Goal: Download file/media

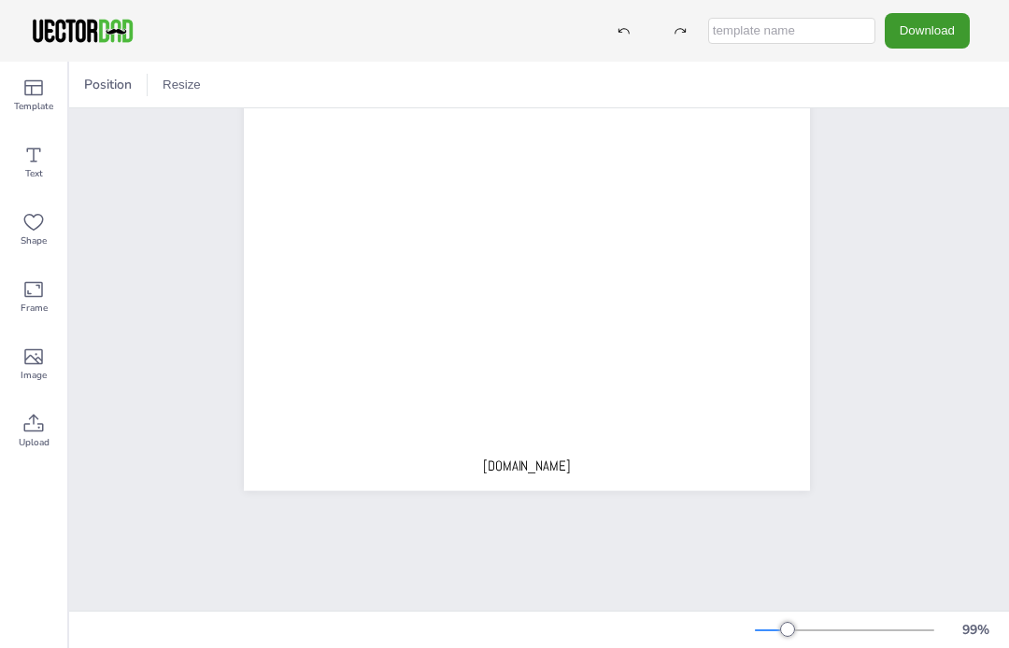
click at [933, 27] on button "Download" at bounding box center [927, 30] width 85 height 35
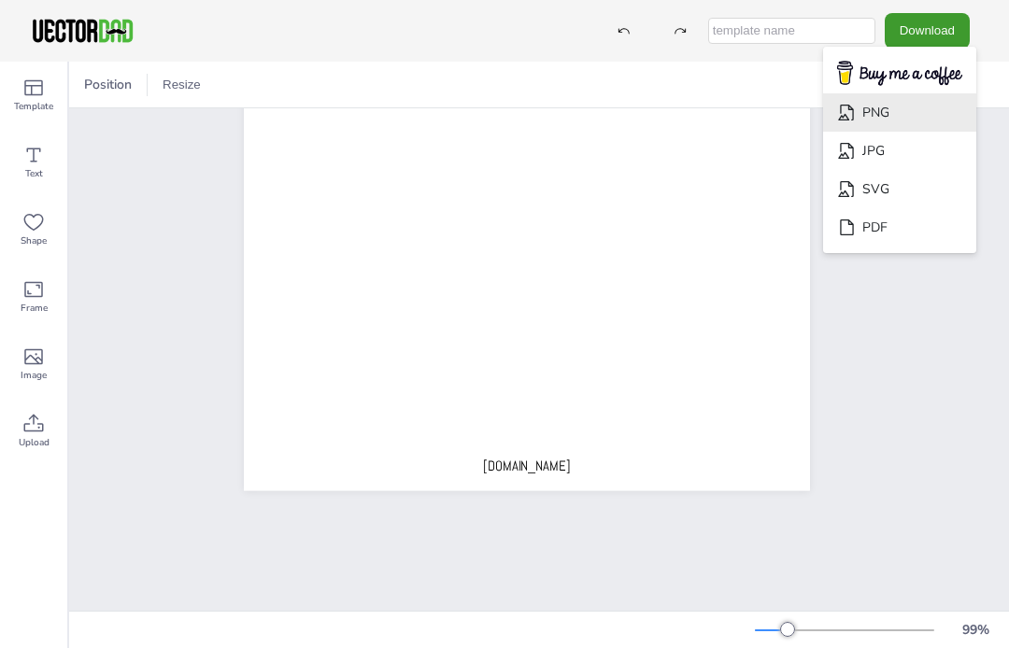
click at [916, 109] on li "PNG" at bounding box center [899, 112] width 153 height 38
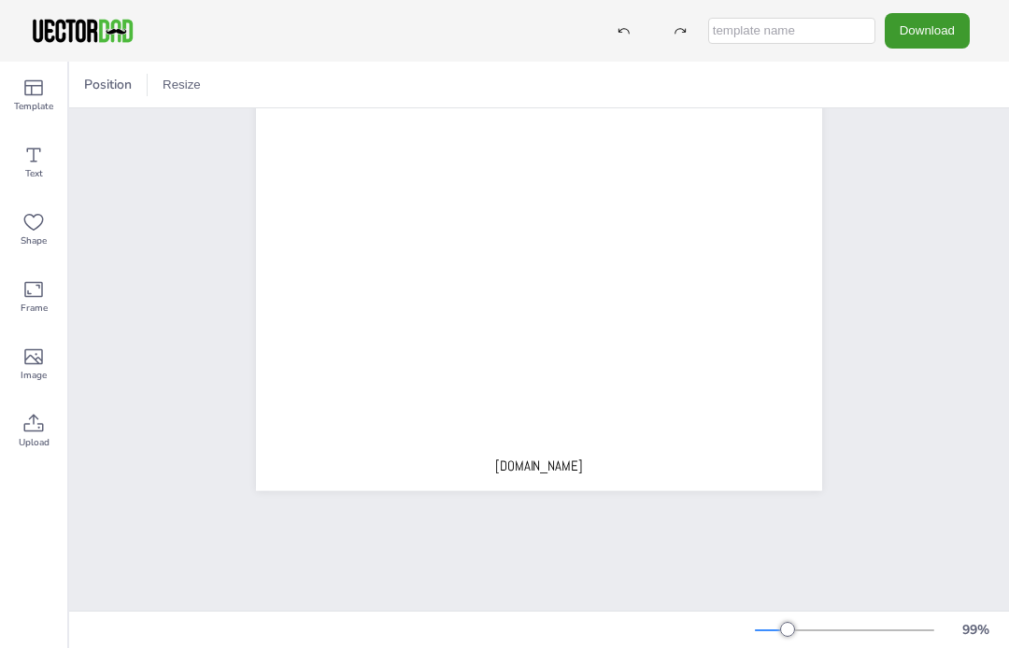
click at [925, 33] on button "Download" at bounding box center [927, 30] width 85 height 35
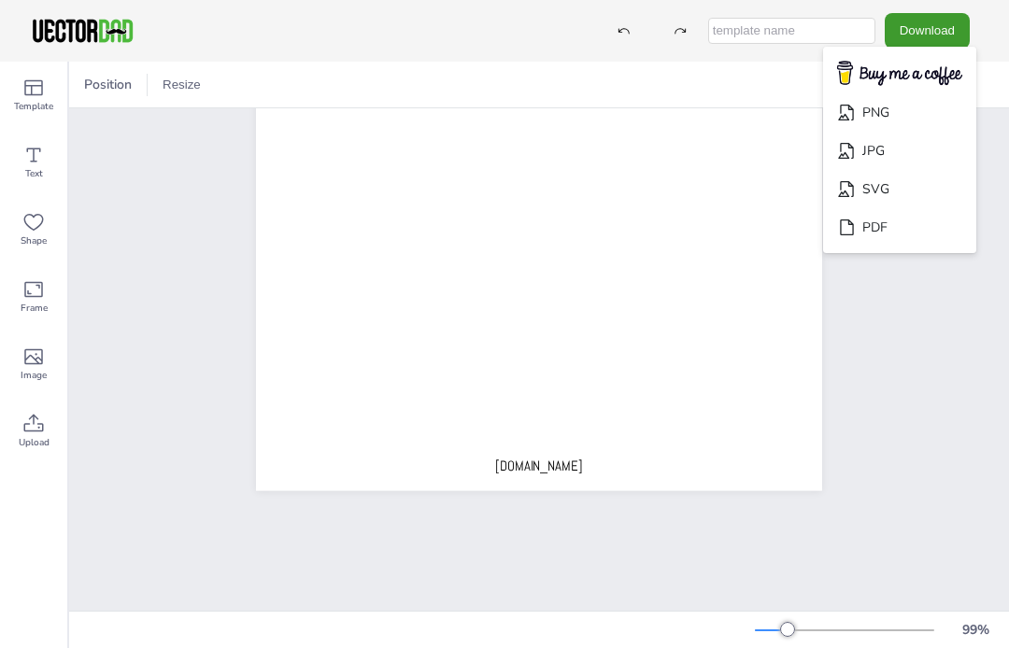
click at [904, 135] on li "JPG" at bounding box center [899, 151] width 153 height 38
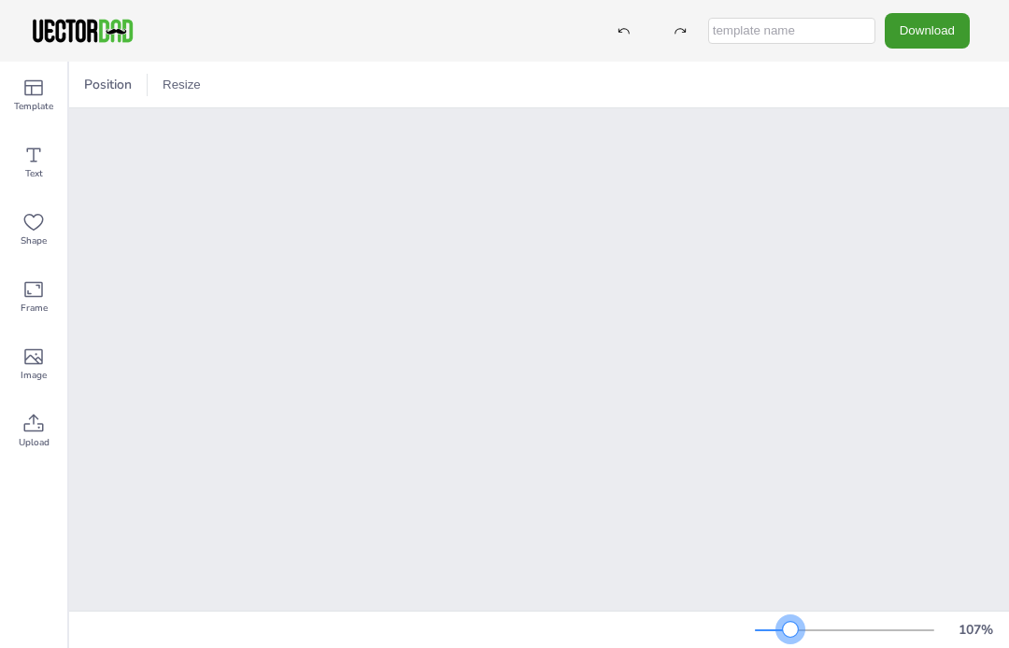
click at [812, 634] on div at bounding box center [844, 630] width 179 height 15
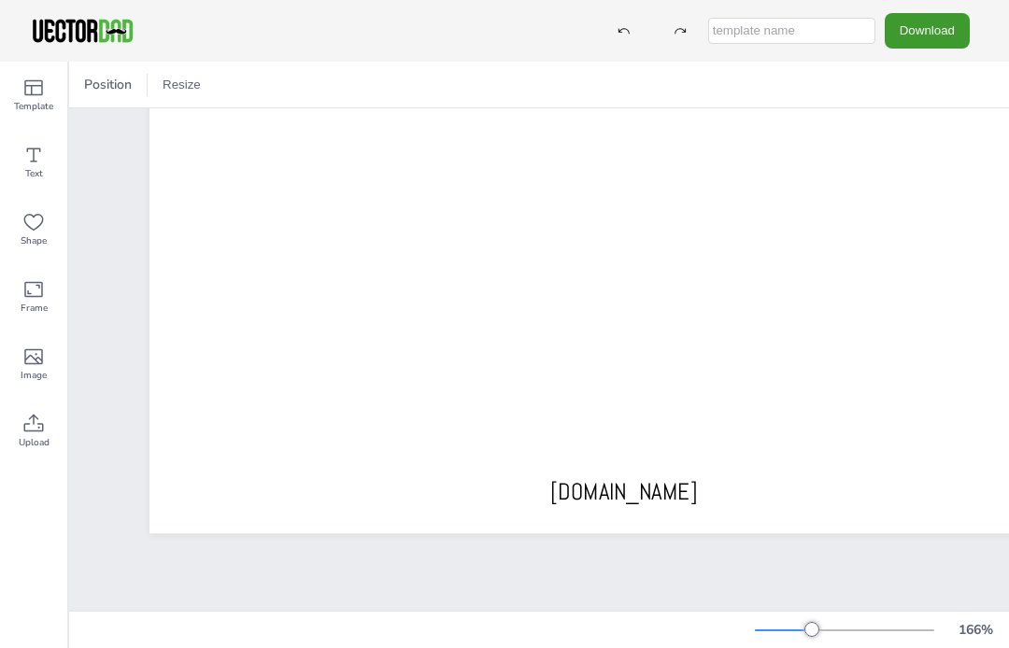
click at [808, 642] on div "166 %" at bounding box center [878, 631] width 247 height 30
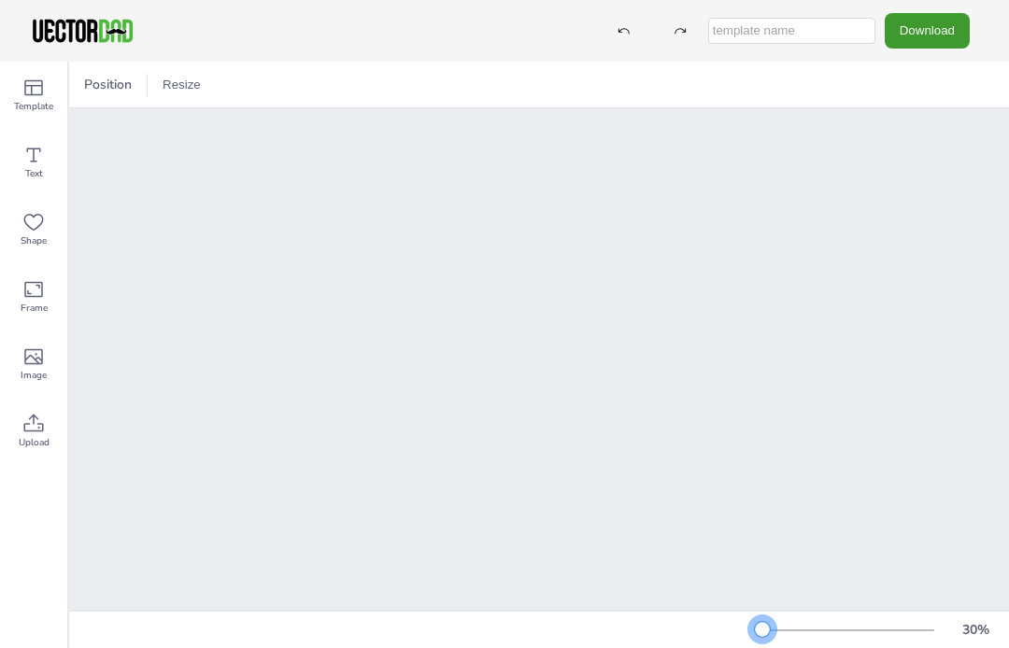
click at [763, 624] on div at bounding box center [762, 629] width 15 height 15
click at [766, 641] on div "33 %" at bounding box center [878, 631] width 247 height 30
click at [765, 641] on div "33 %" at bounding box center [878, 631] width 247 height 30
click at [170, 83] on button "Resize" at bounding box center [181, 85] width 53 height 30
click at [234, 83] on li "A4 (8.25in x 11.75in)" at bounding box center [233, 86] width 157 height 36
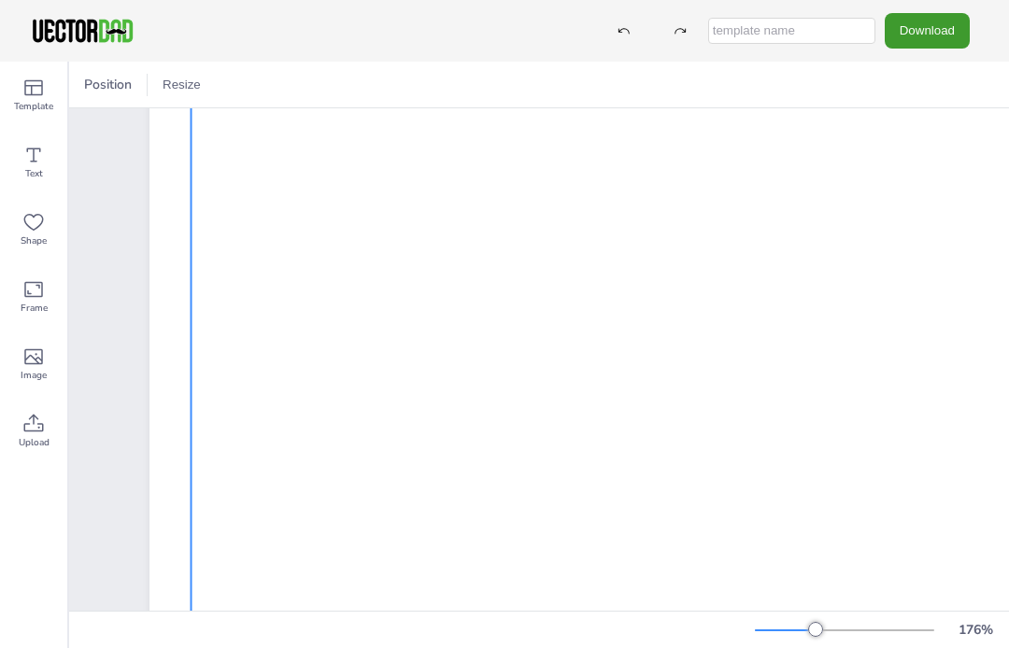
click at [826, 313] on div at bounding box center [640, 393] width 896 height 1006
click at [933, 38] on button "Download" at bounding box center [927, 30] width 85 height 35
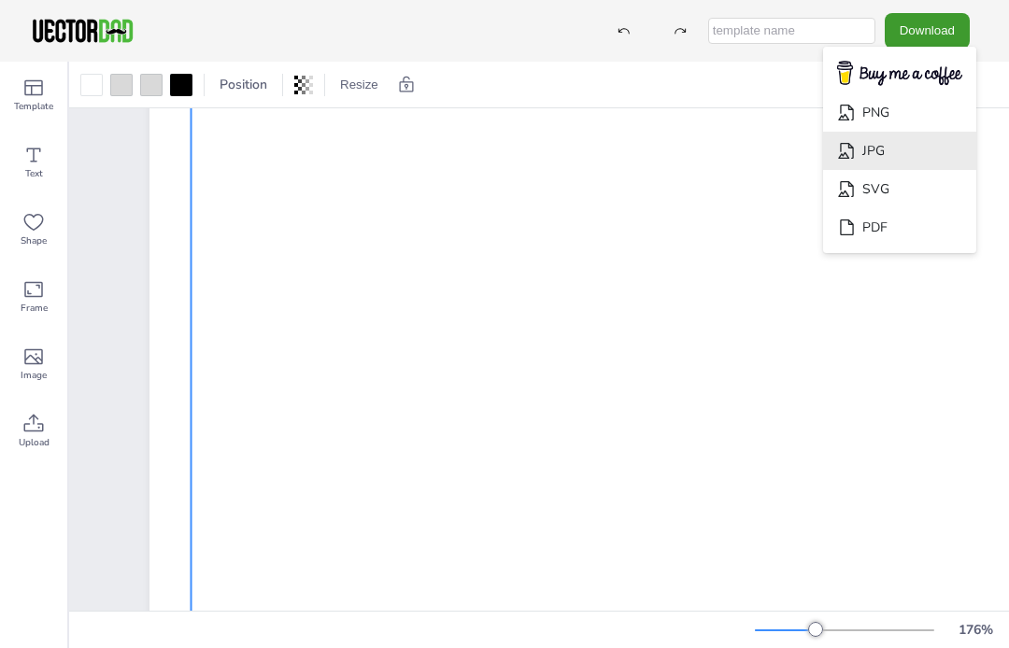
click at [903, 151] on li "JPG" at bounding box center [899, 151] width 153 height 38
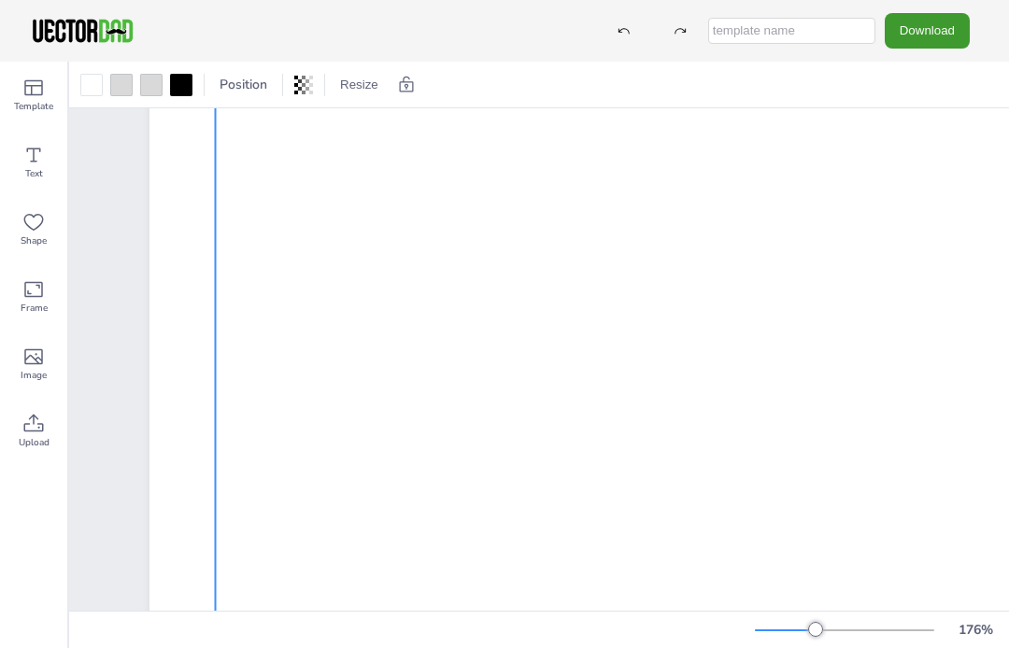
click at [296, 83] on icon at bounding box center [296, 85] width 4 height 19
click at [488, 80] on div "Position Resize A4 (8.25in x 11.75in) US Letter (8.5in x 11in)" at bounding box center [539, 85] width 940 height 46
click at [251, 85] on span "Position" at bounding box center [243, 85] width 55 height 18
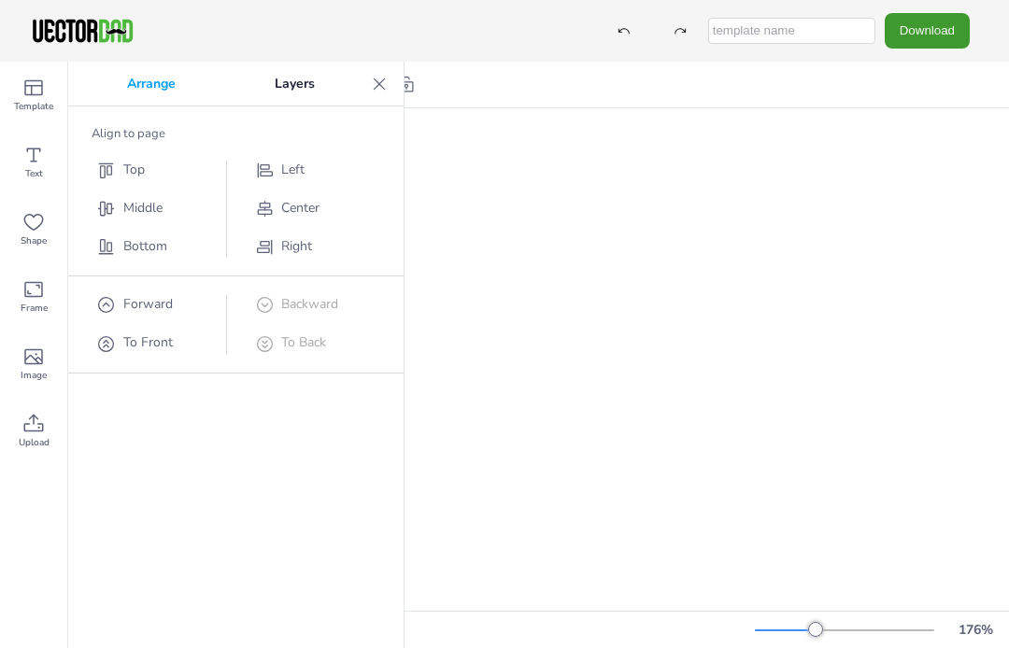
click at [378, 85] on icon at bounding box center [380, 84] width 12 height 12
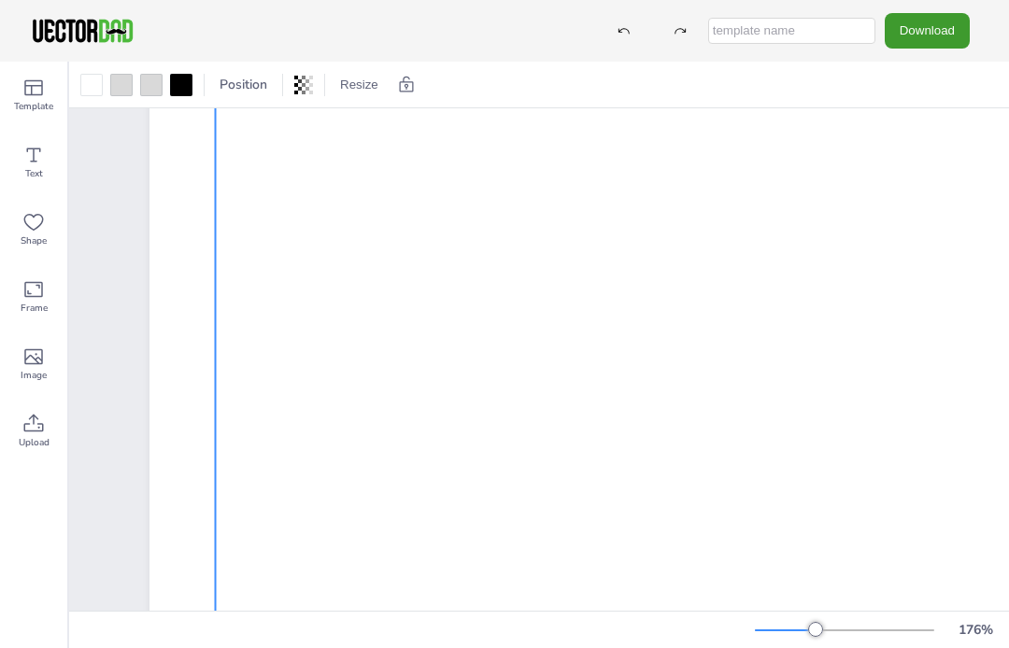
click at [816, 30] on input "text" at bounding box center [791, 31] width 167 height 26
type input "Times tables"
click at [939, 26] on button "Download" at bounding box center [927, 30] width 85 height 35
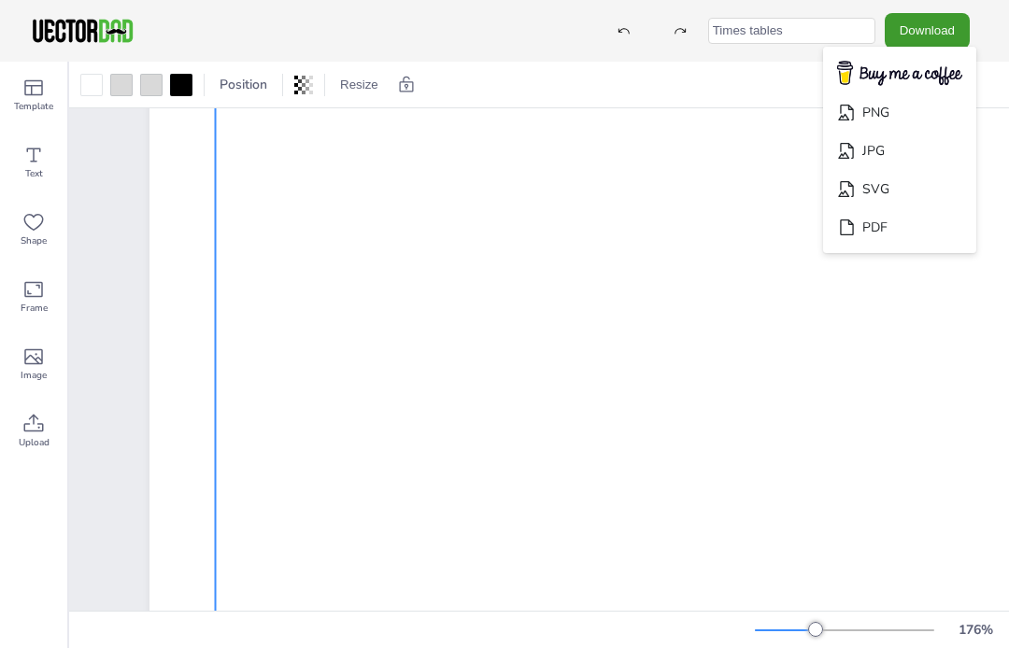
click at [915, 116] on li "PNG" at bounding box center [899, 112] width 153 height 38
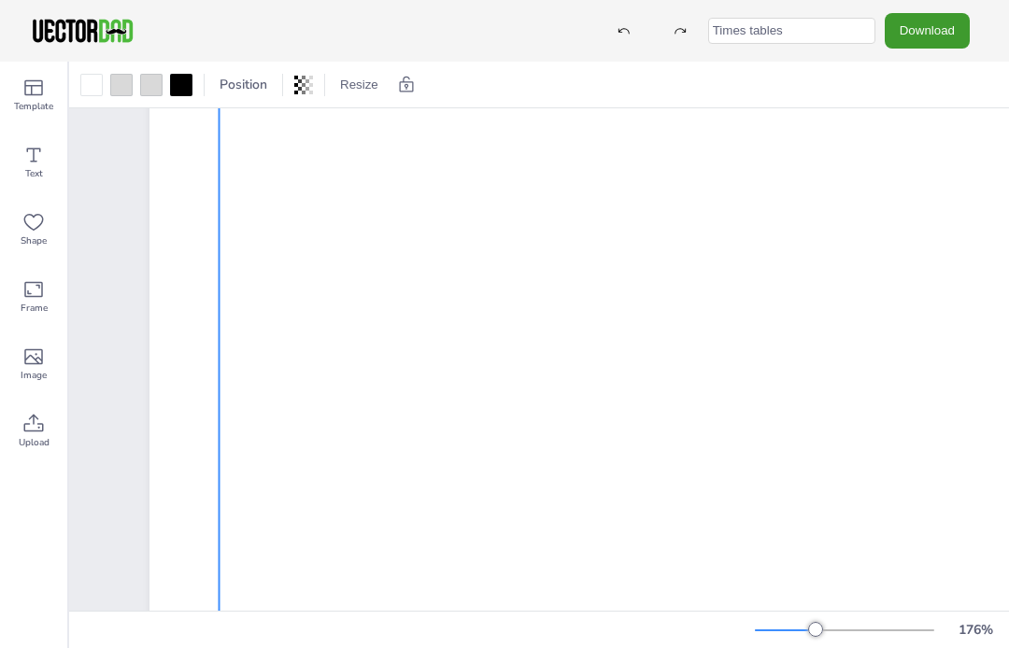
click at [247, 62] on div "Position Resize A4 (8.25in x 11.75in) US Letter (8.5in x 11in)" at bounding box center [539, 85] width 940 height 46
click at [231, 82] on span "Position" at bounding box center [243, 85] width 55 height 18
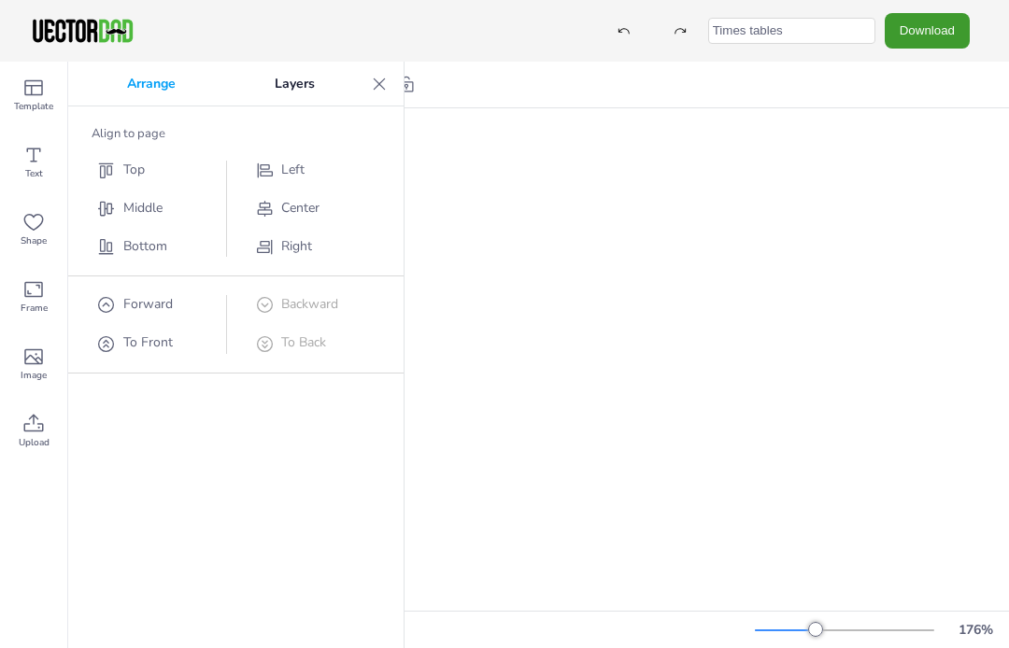
click at [382, 89] on icon at bounding box center [379, 84] width 19 height 19
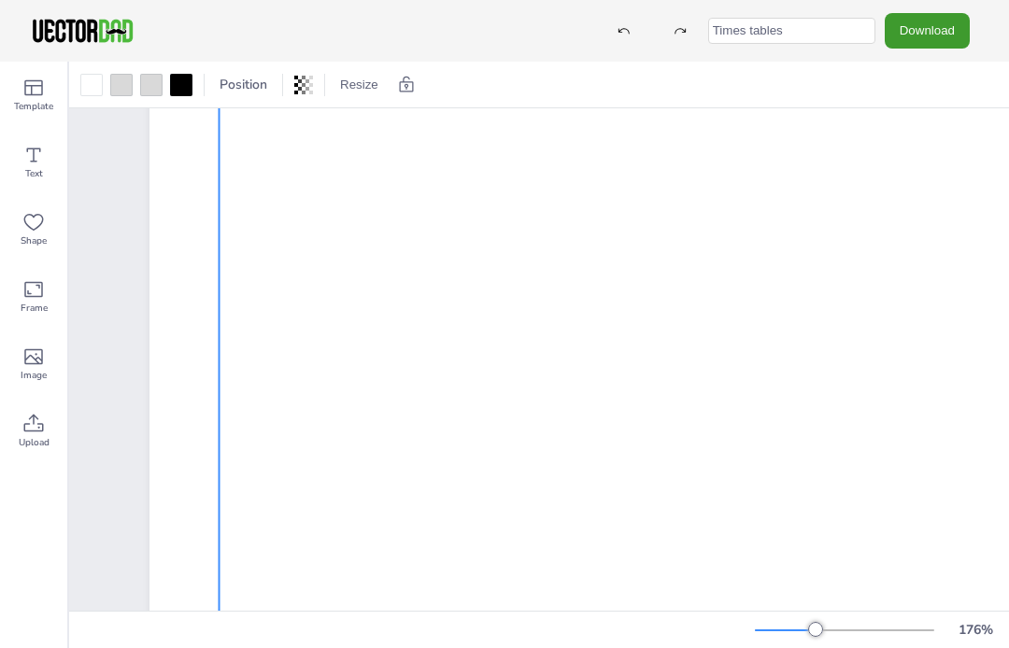
click at [365, 81] on button "Resize" at bounding box center [359, 85] width 53 height 30
click at [440, 124] on li "US Letter (8.5in x 11in)" at bounding box center [411, 123] width 157 height 36
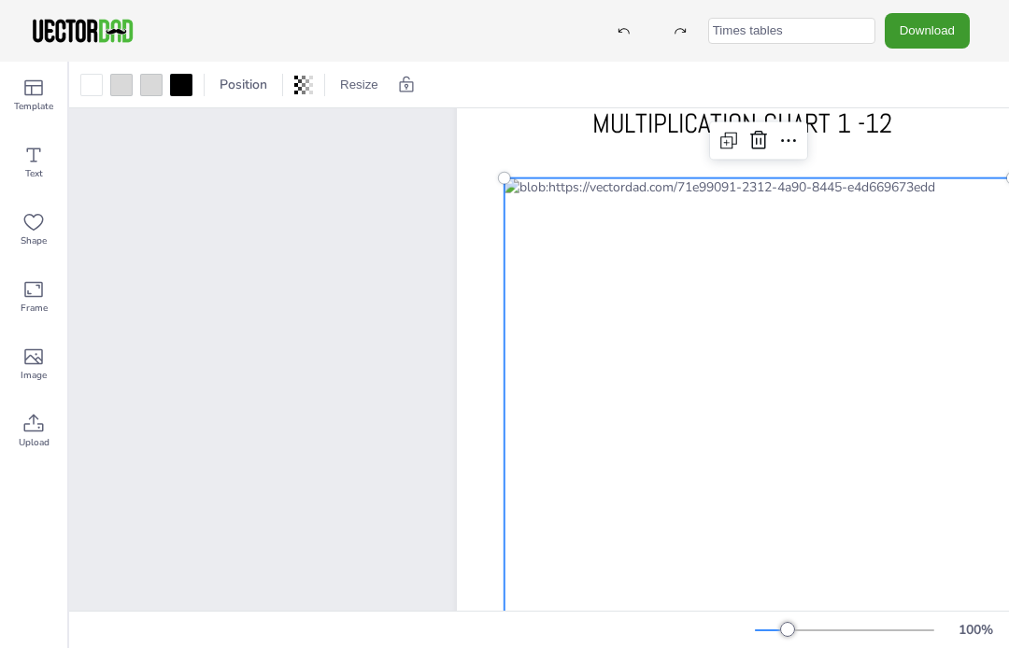
click at [876, 136] on span "MULTIPLICATION CHART 1 -12" at bounding box center [742, 124] width 300 height 35
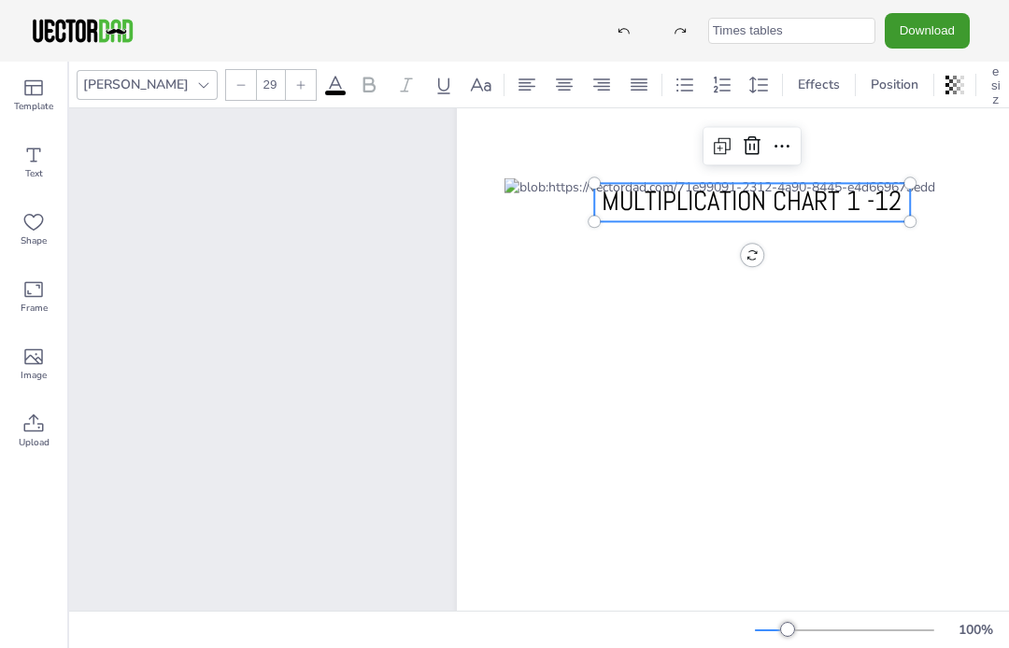
click at [913, 140] on div at bounding box center [743, 387] width 572 height 739
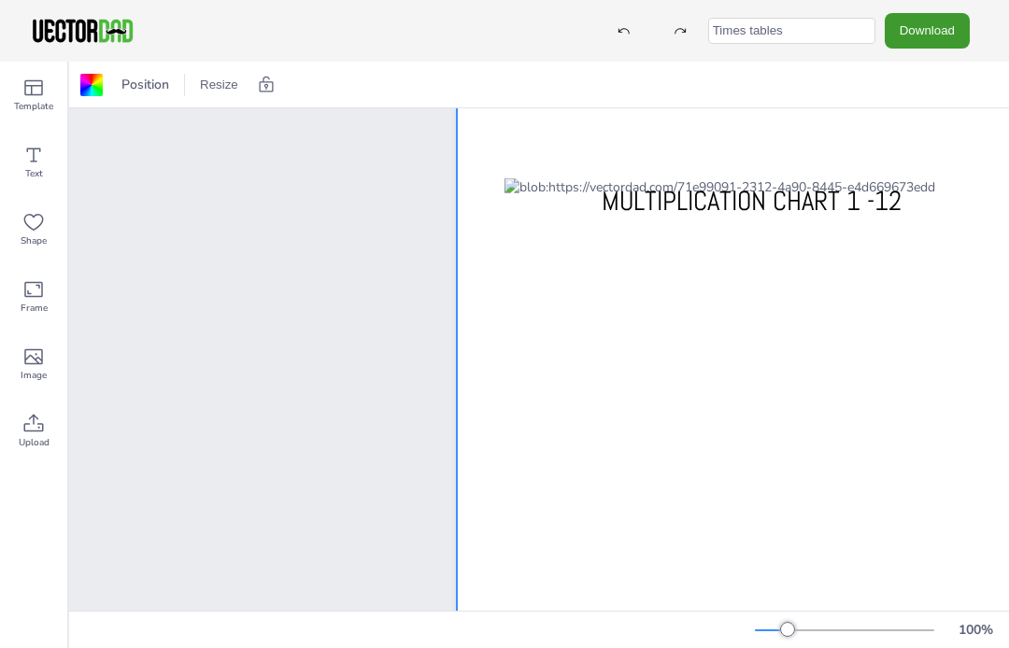
click at [938, 38] on button "Download" at bounding box center [927, 30] width 85 height 35
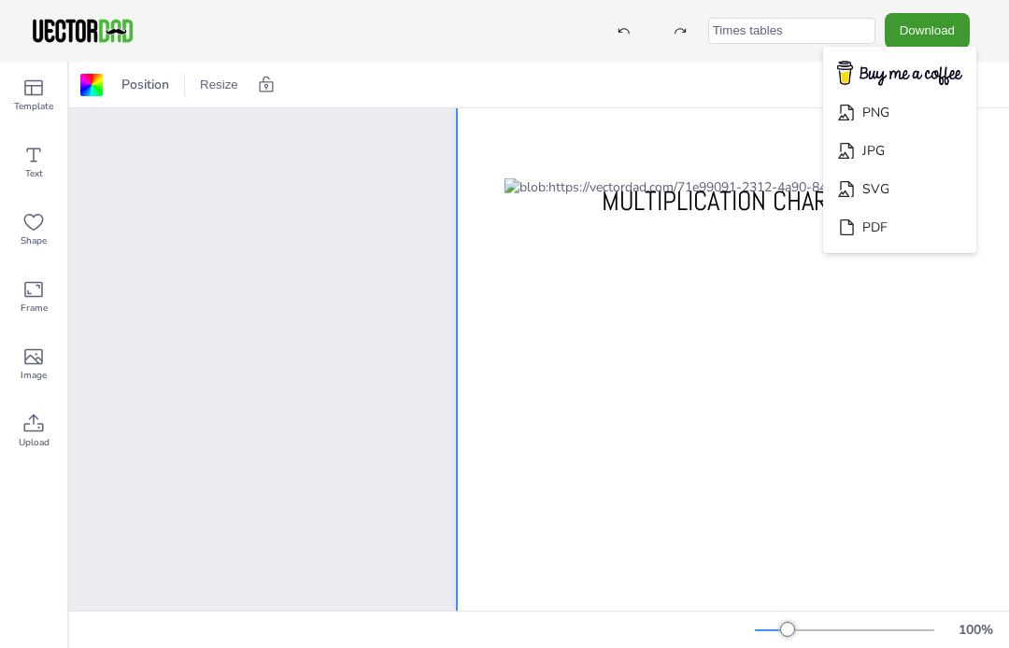
click at [901, 148] on li "JPG" at bounding box center [899, 151] width 153 height 38
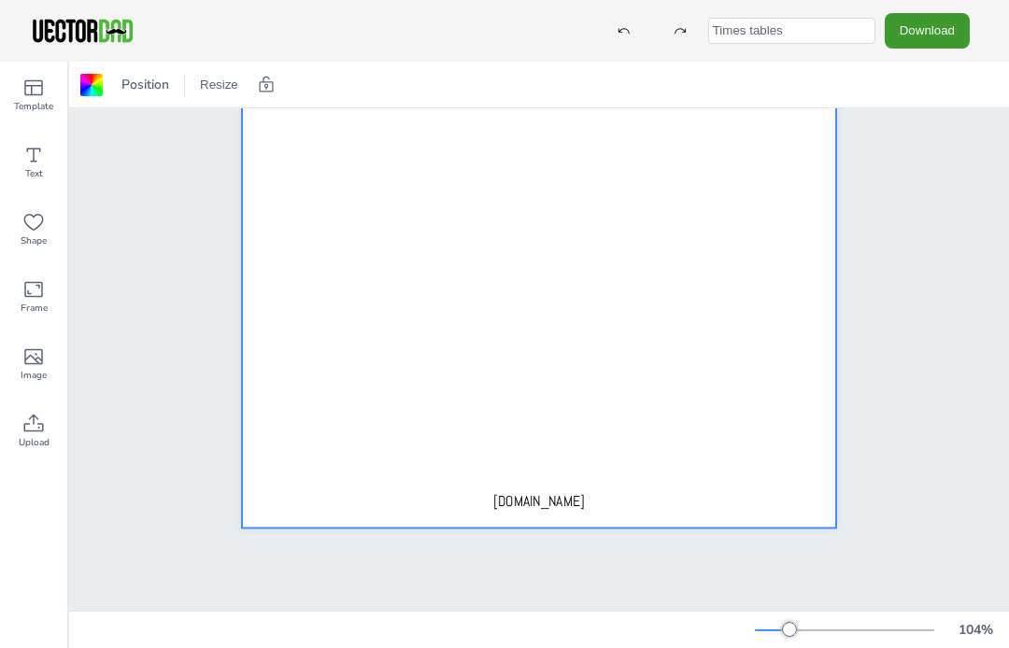
click at [546, 499] on span "[DOMAIN_NAME]" at bounding box center [539, 501] width 93 height 19
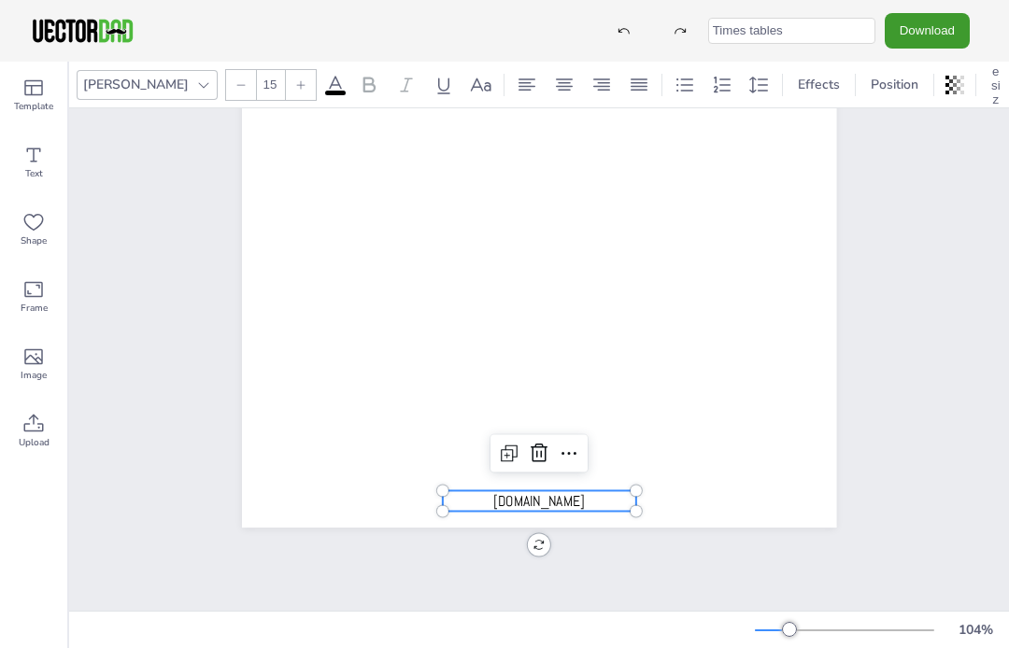
click at [541, 456] on icon at bounding box center [539, 453] width 17 height 19
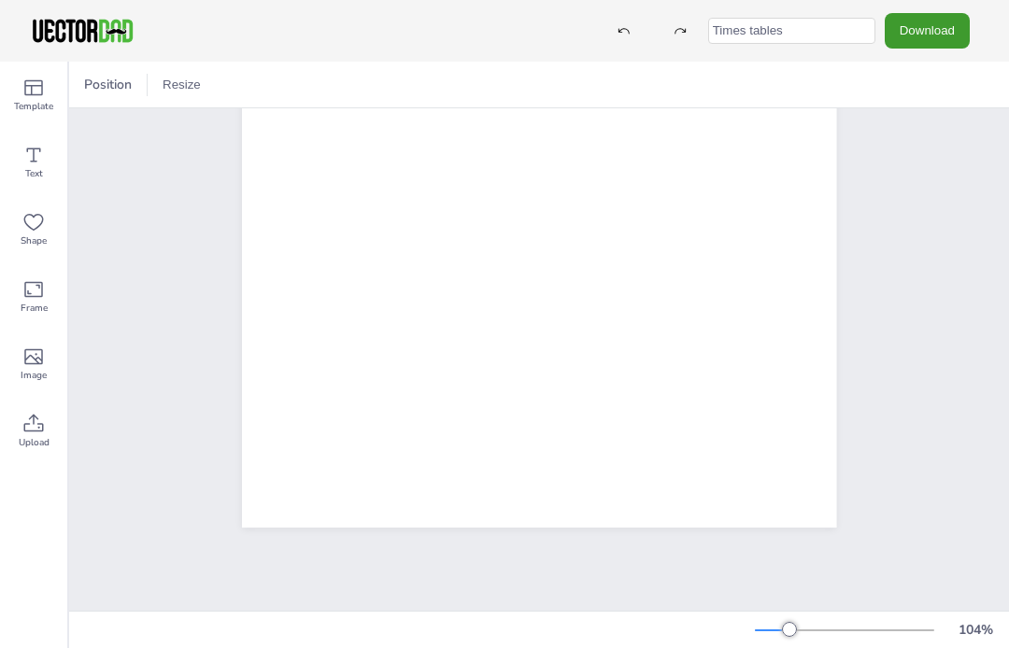
click at [933, 22] on button "Download" at bounding box center [927, 30] width 85 height 35
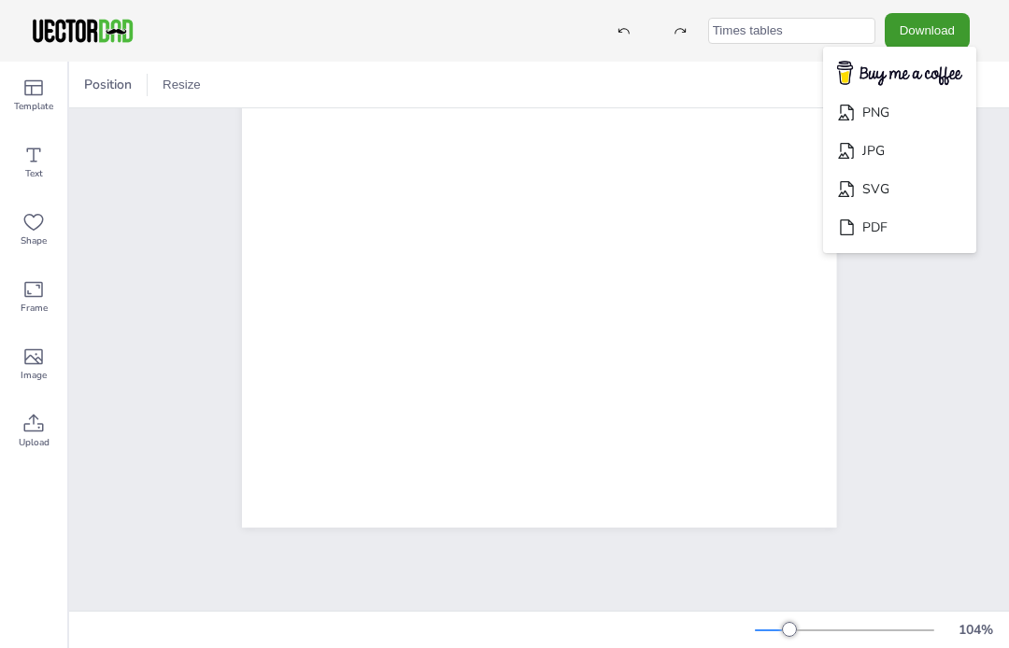
click at [903, 150] on li "JPG" at bounding box center [899, 151] width 153 height 38
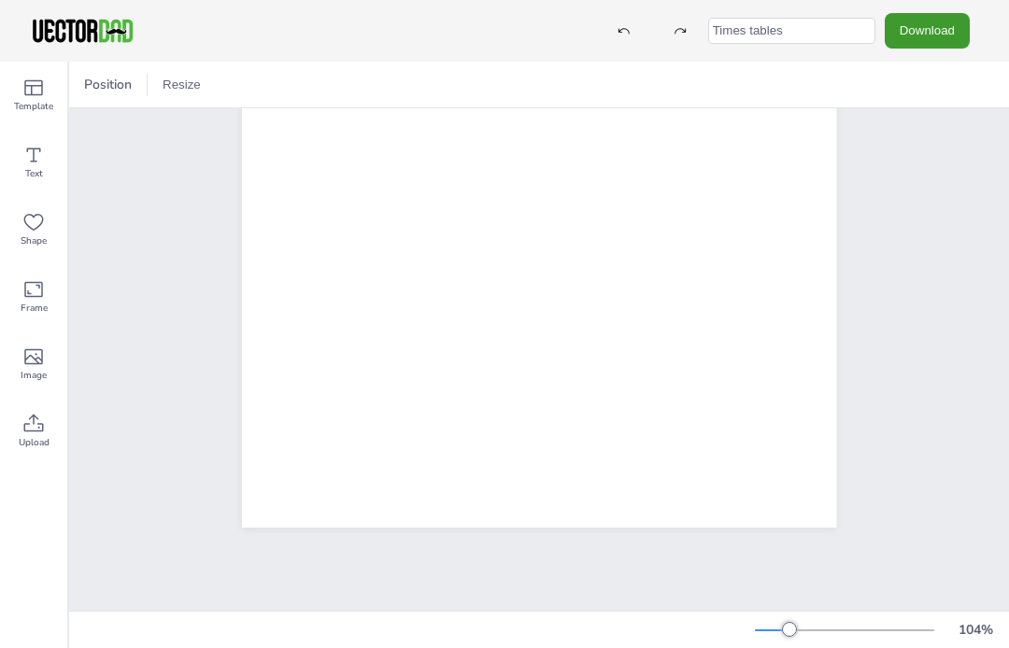
click at [105, 36] on img at bounding box center [83, 31] width 106 height 28
